Goal: Check status: Check status

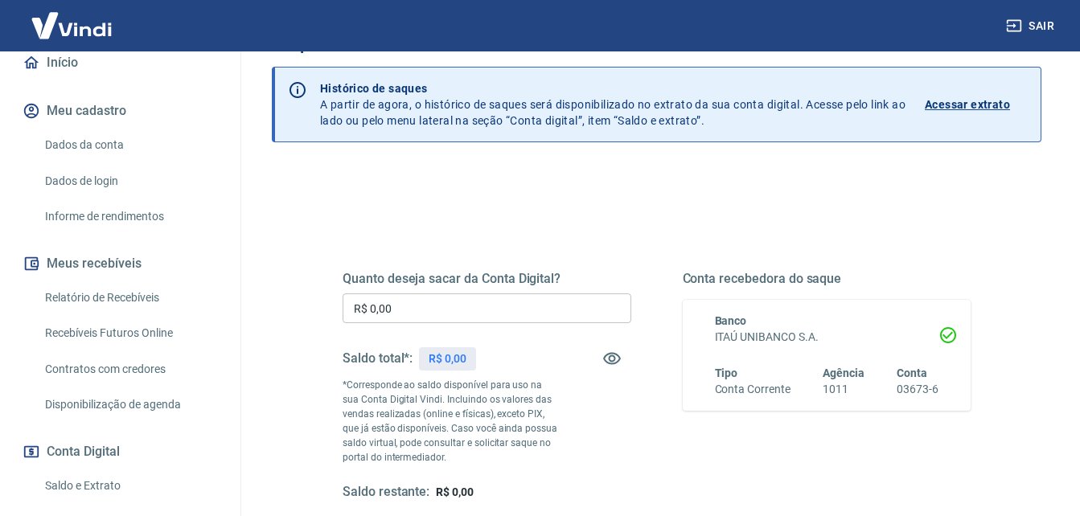
scroll to position [161, 0]
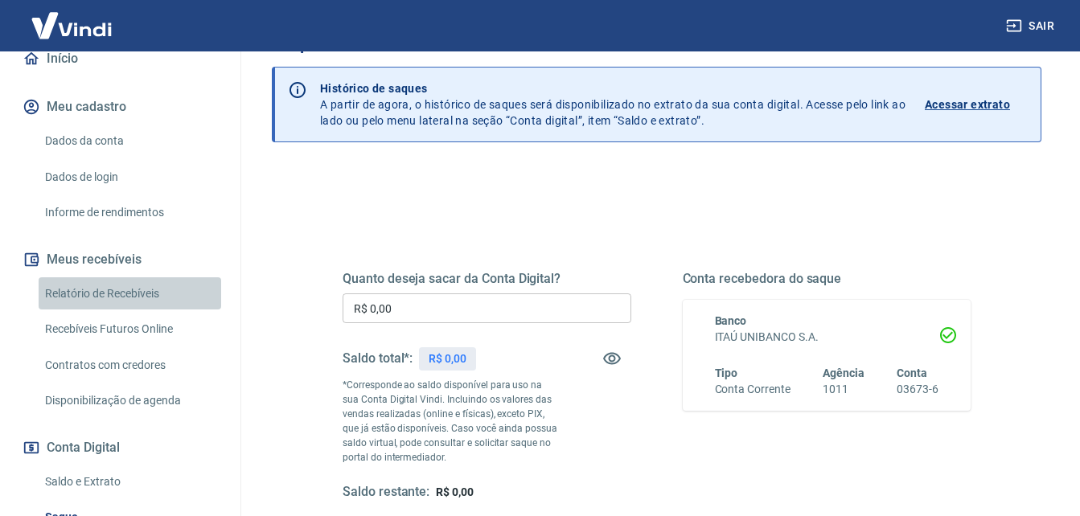
click at [130, 310] on link "Relatório de Recebíveis" at bounding box center [130, 293] width 183 height 33
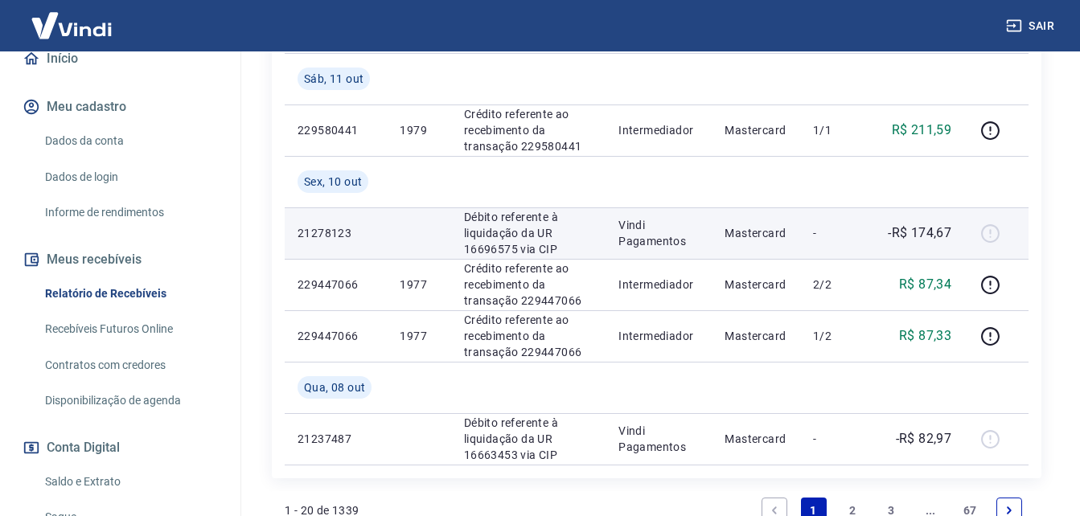
scroll to position [1269, 0]
